Goal: Task Accomplishment & Management: Use online tool/utility

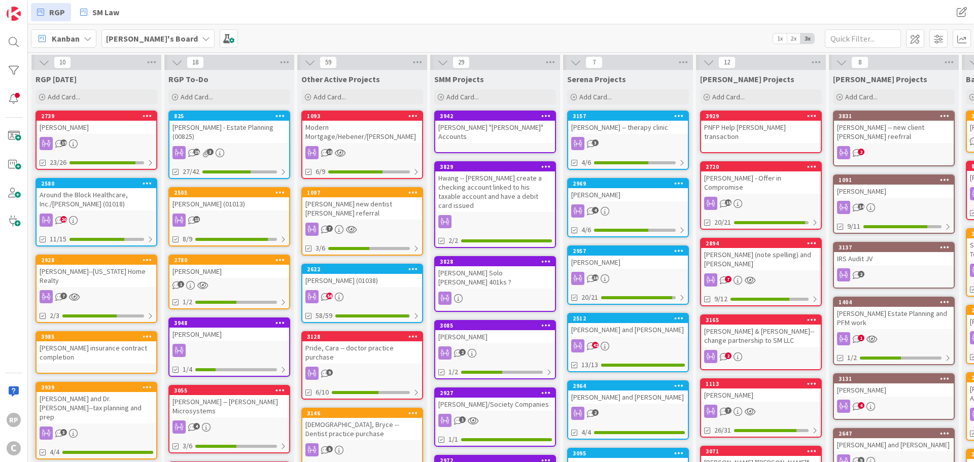
drag, startPoint x: 840, startPoint y: 27, endPoint x: 845, endPoint y: 32, distance: 7.2
click at [841, 28] on div "[PERSON_NAME]'s Board 1x 2x 3x" at bounding box center [501, 38] width 946 height 28
click at [845, 32] on input "text" at bounding box center [862, 38] width 76 height 18
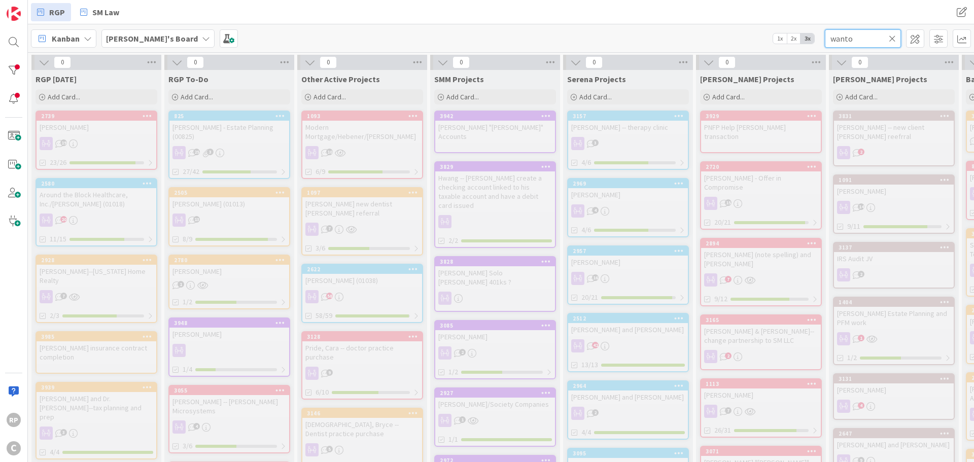
drag, startPoint x: 859, startPoint y: 42, endPoint x: 804, endPoint y: 37, distance: 55.6
click at [804, 37] on div "[PERSON_NAME]'s Board 1x 2x 3x wanto" at bounding box center [501, 38] width 946 height 28
type input "[DEMOGRAPHIC_DATA]"
click at [202, 95] on span "Add Card..." at bounding box center [197, 96] width 32 height 9
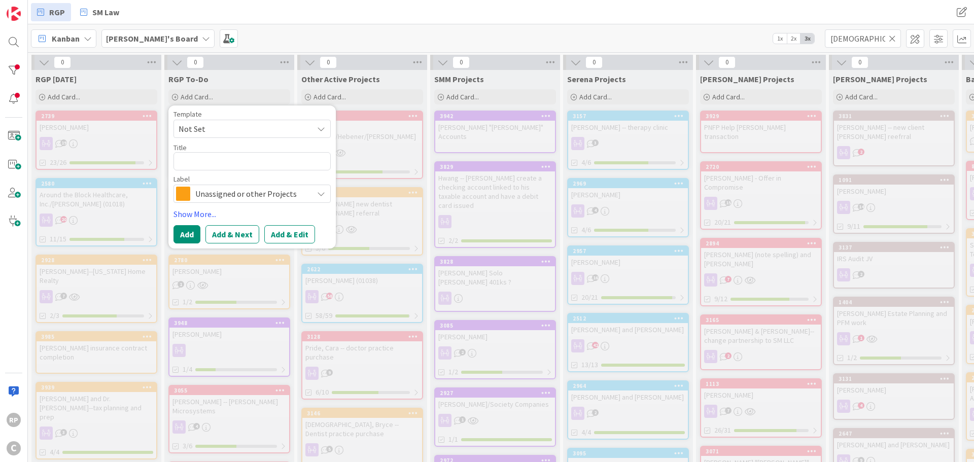
type textarea "x"
type textarea "S"
type textarea "x"
type textarea "Sa"
type textarea "x"
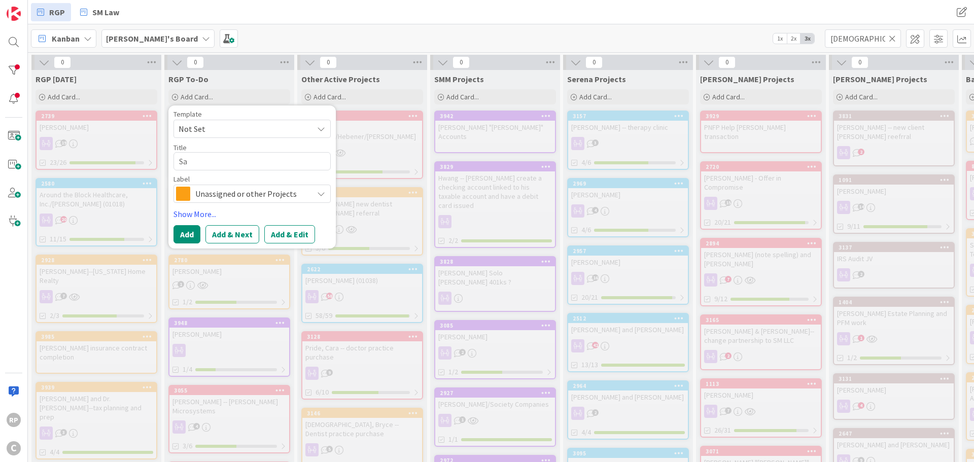
type textarea "San"
type textarea "x"
type textarea "Sant"
type textarea "x"
type textarea "Santo"
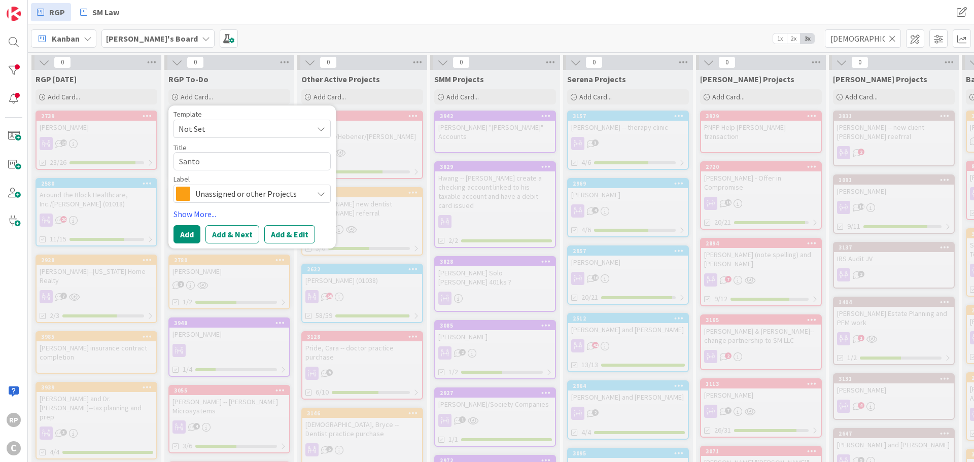
type textarea "x"
type textarea "Santo,"
type textarea "x"
type textarea "Santo,"
type textarea "x"
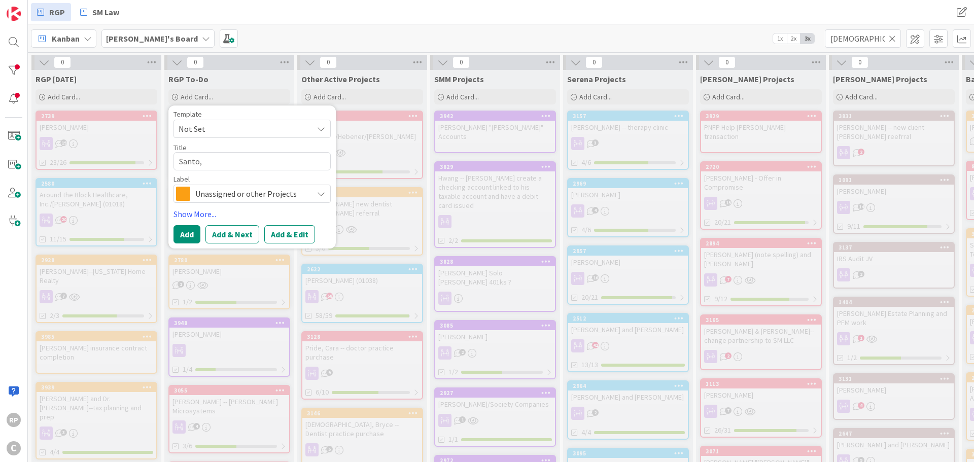
type textarea "Santo, J"
type textarea "x"
type textarea "[PERSON_NAME]"
type textarea "x"
type textarea "Santo, Joh"
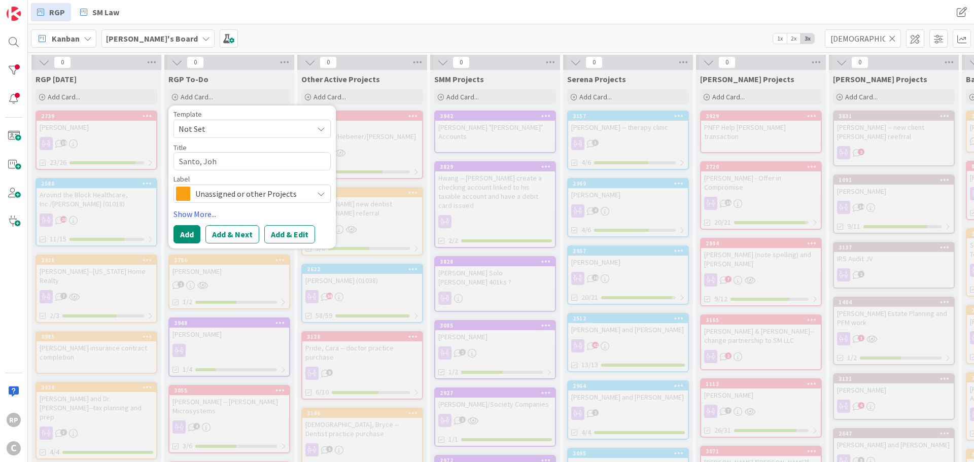
type textarea "x"
type textarea "[PERSON_NAME]"
click at [296, 229] on button "Add & Edit" at bounding box center [289, 234] width 51 height 18
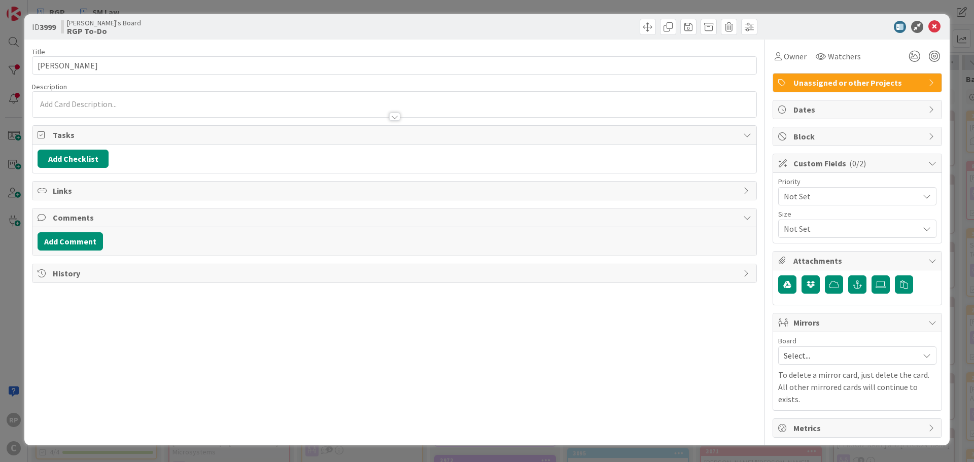
click at [74, 231] on div "Add Comment" at bounding box center [394, 241] width 724 height 28
click at [86, 255] on div "Add Comment" at bounding box center [394, 241] width 724 height 28
click at [78, 248] on button "Add Comment" at bounding box center [70, 241] width 65 height 18
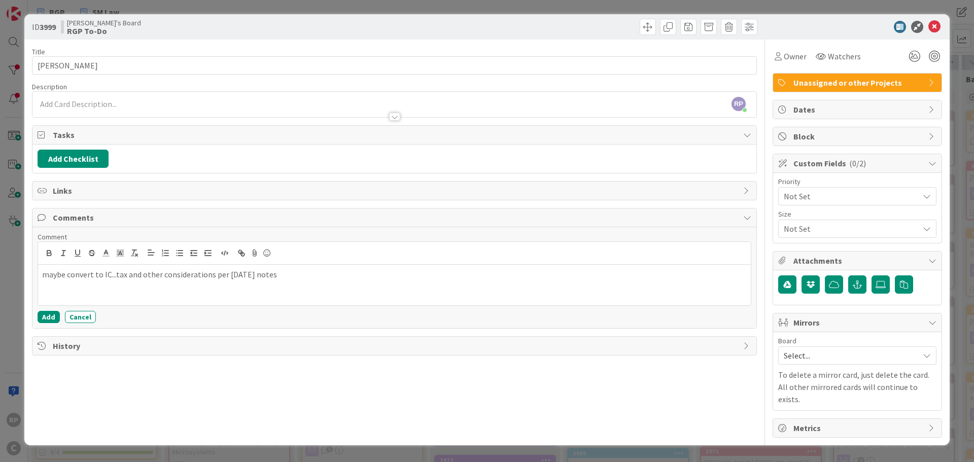
click at [310, 278] on p "maybe convert to IC...tax and other considerations per [DATE] notes" at bounding box center [394, 275] width 704 height 12
click at [45, 319] on button "Add" at bounding box center [49, 317] width 22 height 12
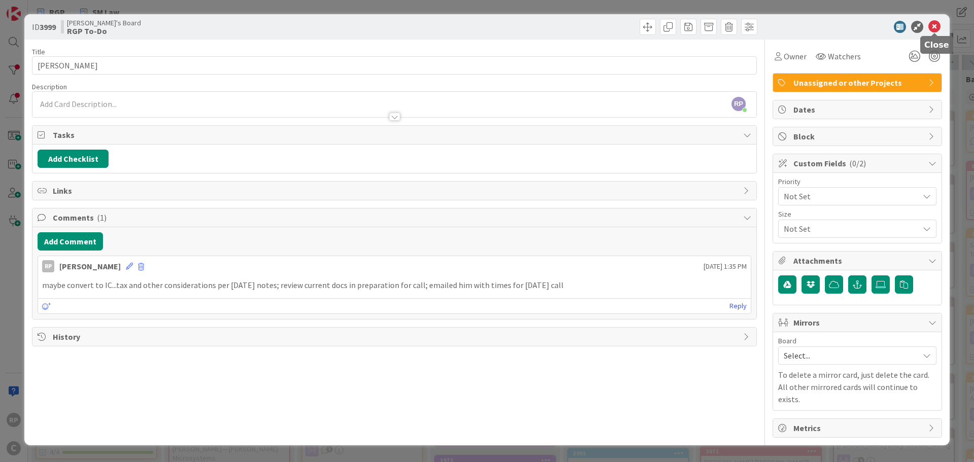
click at [936, 23] on icon at bounding box center [934, 27] width 12 height 12
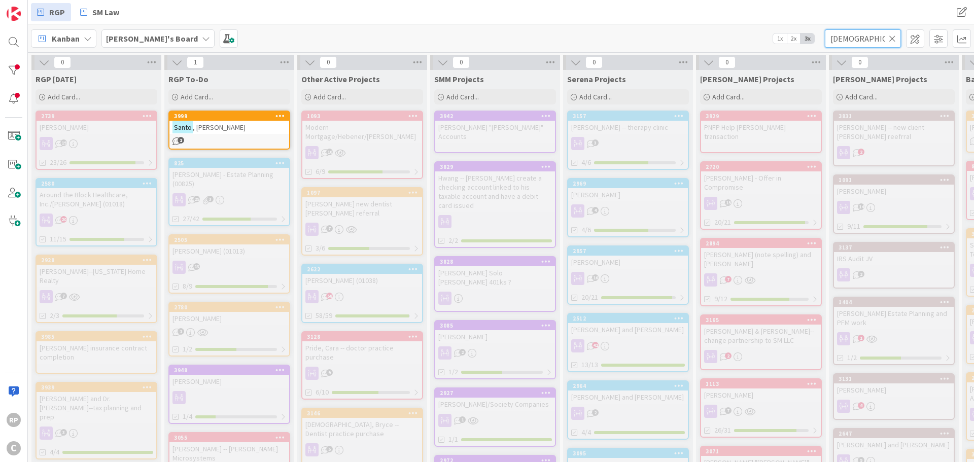
click at [889, 40] on div "[DEMOGRAPHIC_DATA]" at bounding box center [862, 38] width 76 height 18
click at [893, 40] on icon at bounding box center [891, 38] width 7 height 9
